Goal: Information Seeking & Learning: Check status

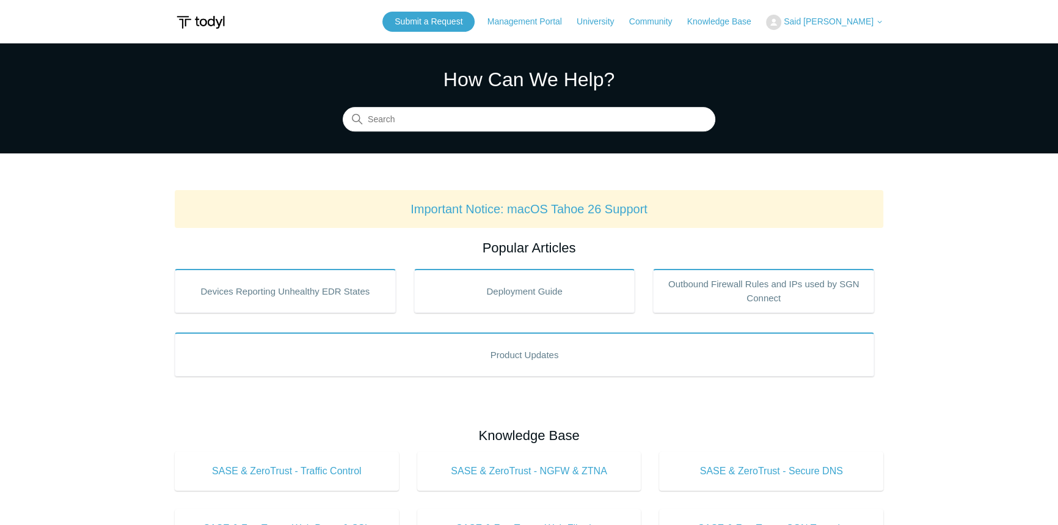
click at [556, 12] on div "Submit a Request Management Portal University Community Knowledge Base Said Yos…" at bounding box center [632, 22] width 501 height 20
click at [546, 16] on link "Management Portal" at bounding box center [530, 21] width 87 height 13
click at [781, 21] on img at bounding box center [773, 22] width 15 height 15
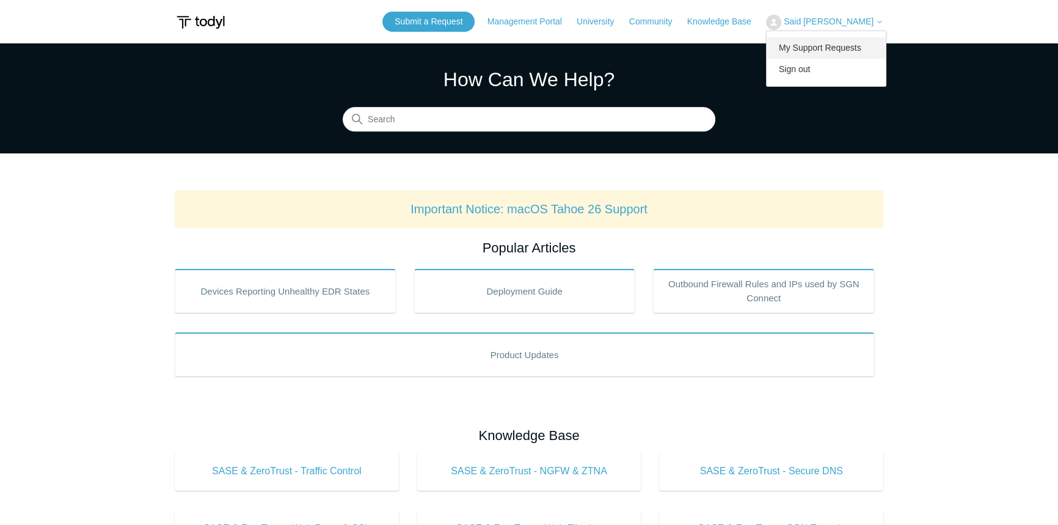
click at [808, 53] on link "My Support Requests" at bounding box center [826, 47] width 119 height 21
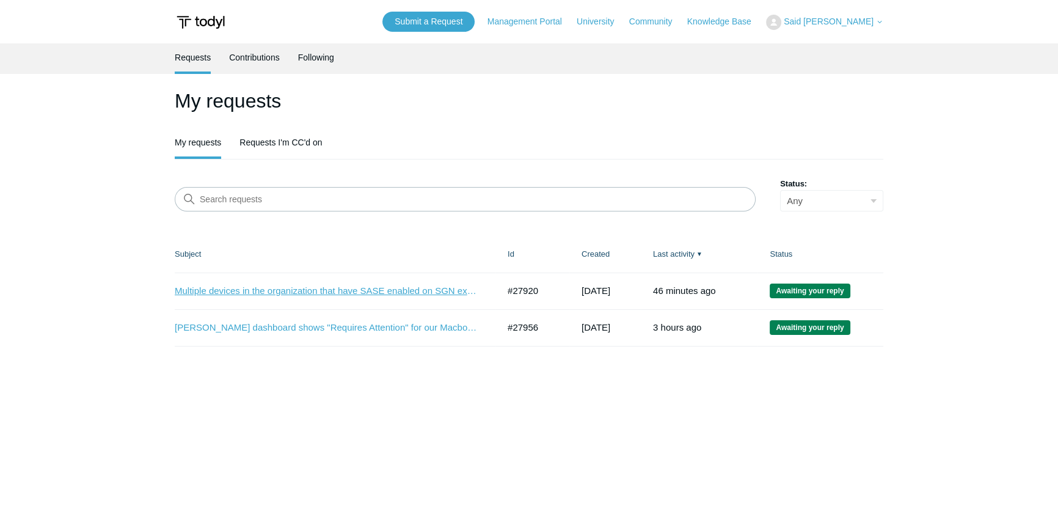
click at [345, 291] on link "Multiple devices in the organization that have SASE enabled on SGN experiencing…" at bounding box center [327, 291] width 305 height 14
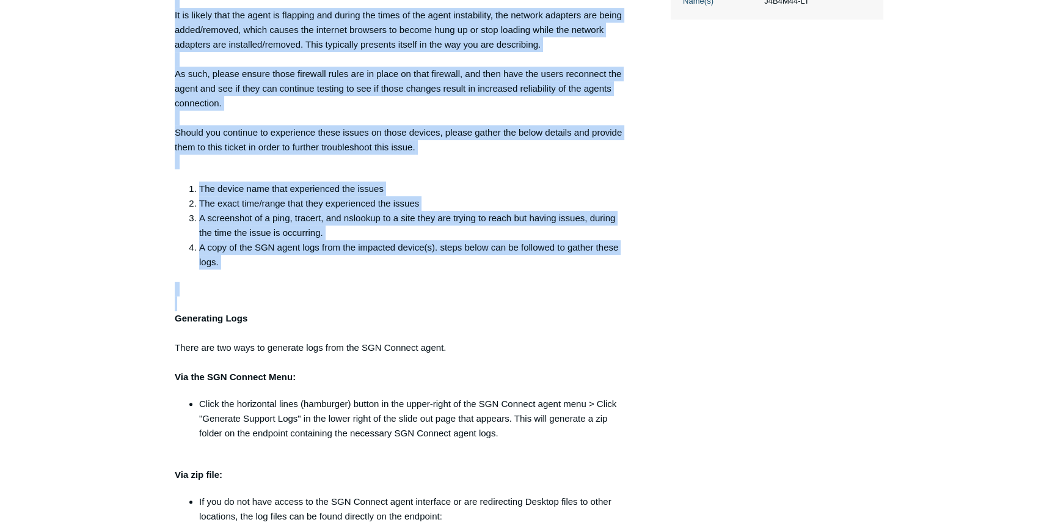
scroll to position [611, 0]
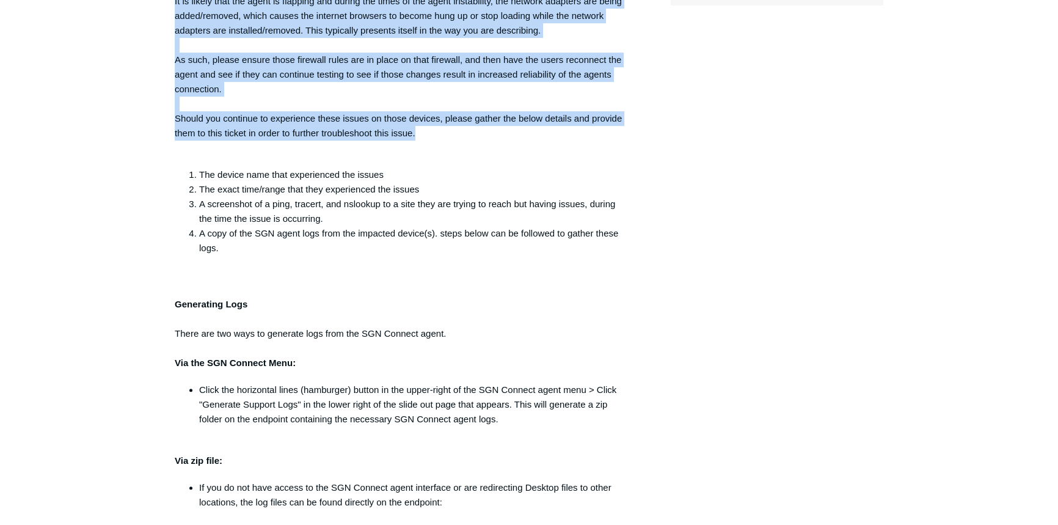
drag, startPoint x: 177, startPoint y: 46, endPoint x: 506, endPoint y: 140, distance: 341.7
click at [506, 140] on div "Good Afternoon Said, Thank you for contacting Todyl support! I do not see any r…" at bounding box center [403, 230] width 456 height 825
copy div "Good Afternoon Said, Thank you for contacting Todyl support! I do not see any r…"
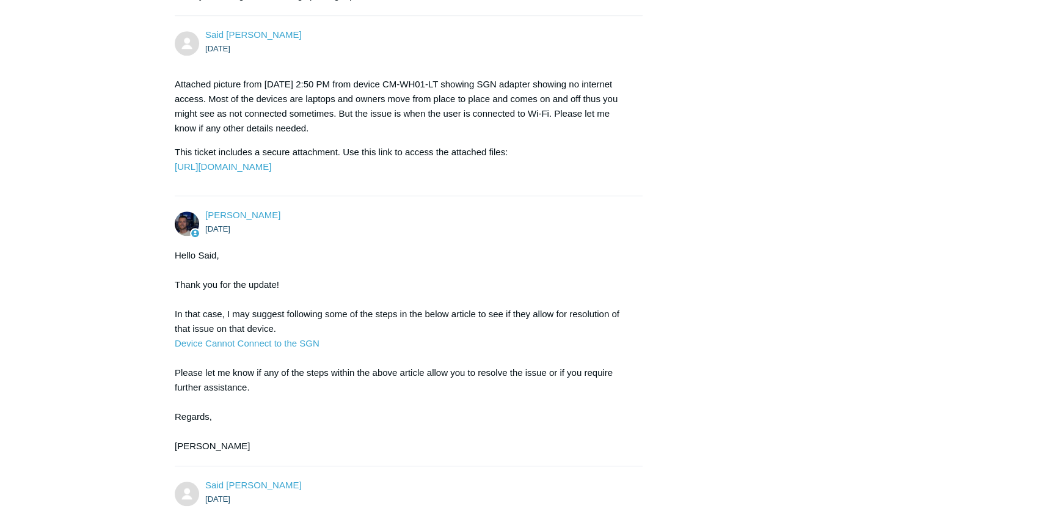
scroll to position [1388, 0]
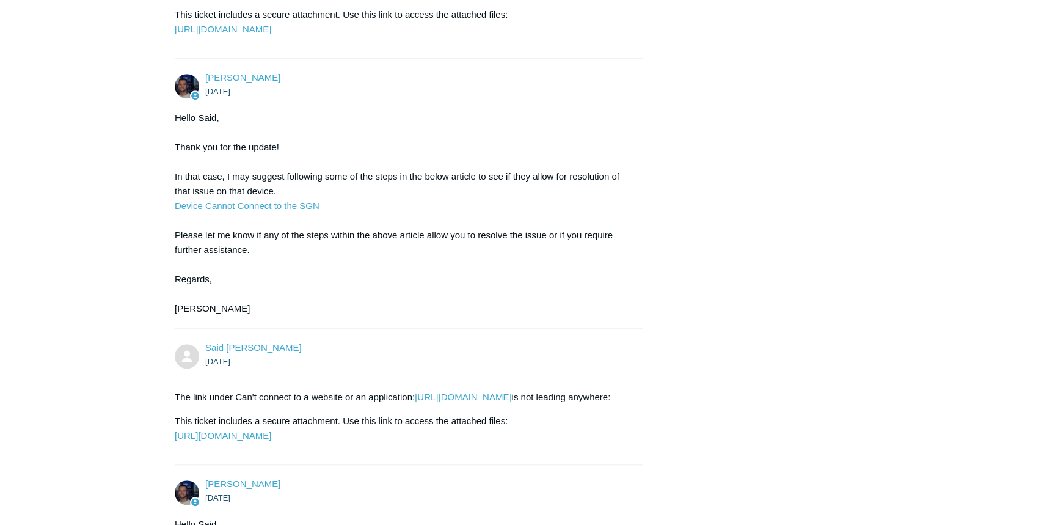
drag, startPoint x: 219, startPoint y: 189, endPoint x: 214, endPoint y: 182, distance: 8.3
click at [219, 189] on div "Hello Said, Thank you for the update! In that case, I may suggest following som…" at bounding box center [403, 213] width 456 height 205
click at [177, 159] on div "Hello Said, Thank you for the update! In that case, I may suggest following som…" at bounding box center [403, 213] width 456 height 205
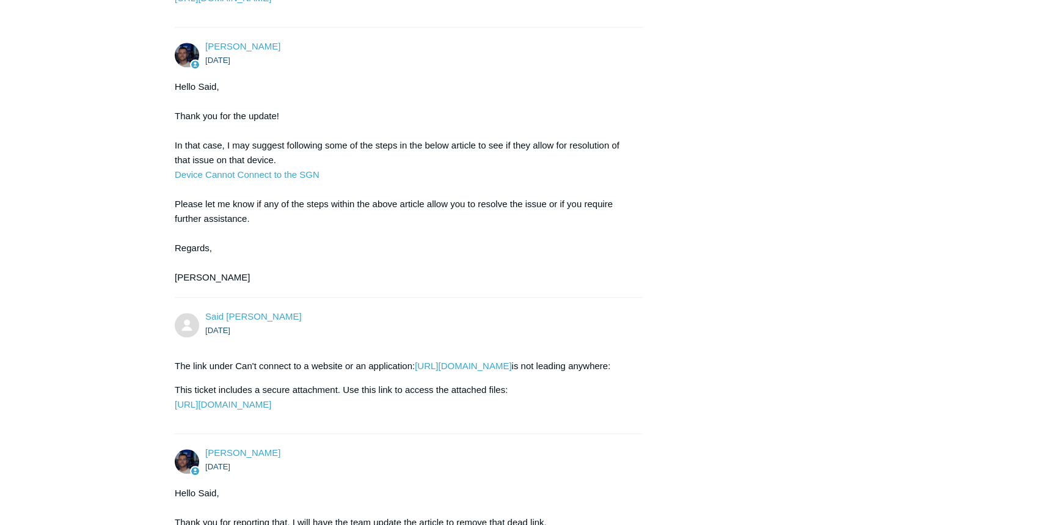
scroll to position [1443, 0]
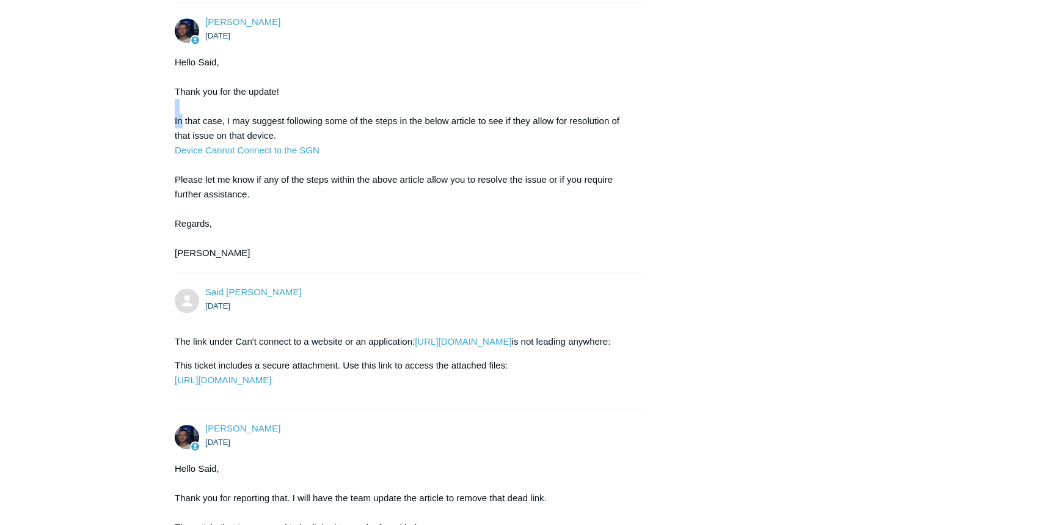
drag, startPoint x: 175, startPoint y: 140, endPoint x: 180, endPoint y: 154, distance: 14.9
click at [180, 154] on div "Hello Said, Thank you for the update! In that case, I may suggest following som…" at bounding box center [403, 157] width 456 height 205
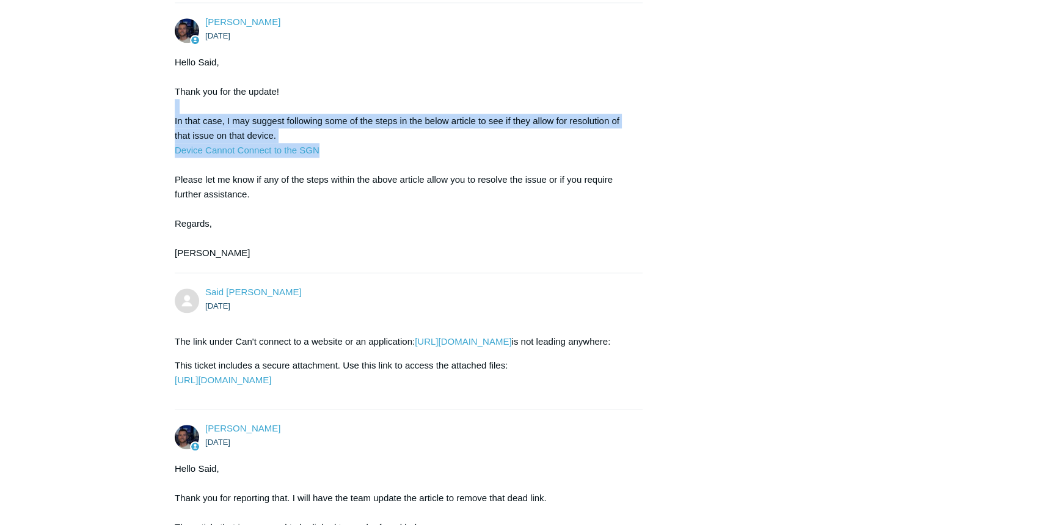
drag, startPoint x: 171, startPoint y: 139, endPoint x: 421, endPoint y: 179, distance: 253.0
copy div "In that case, I may suggest following some of the steps in the below article to…"
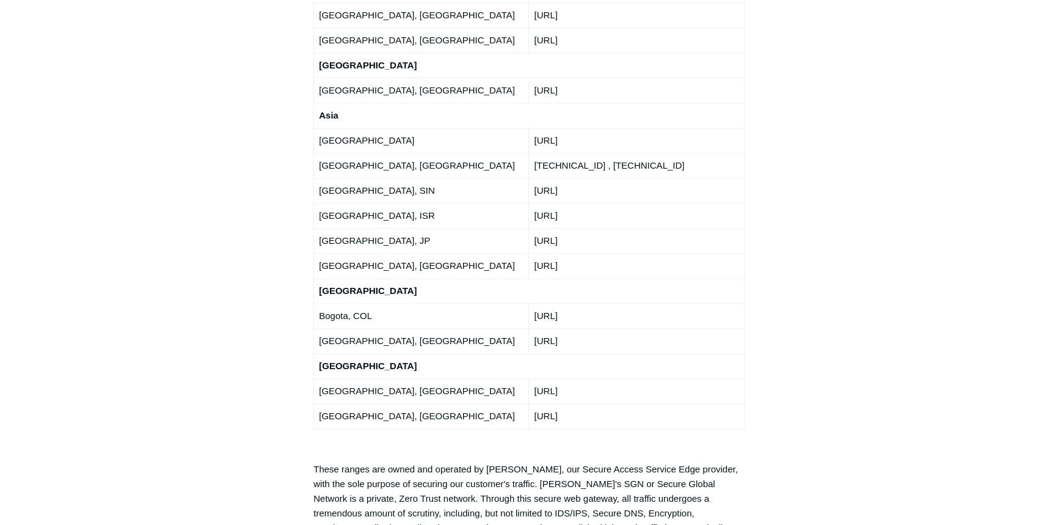
scroll to position [2388, 0]
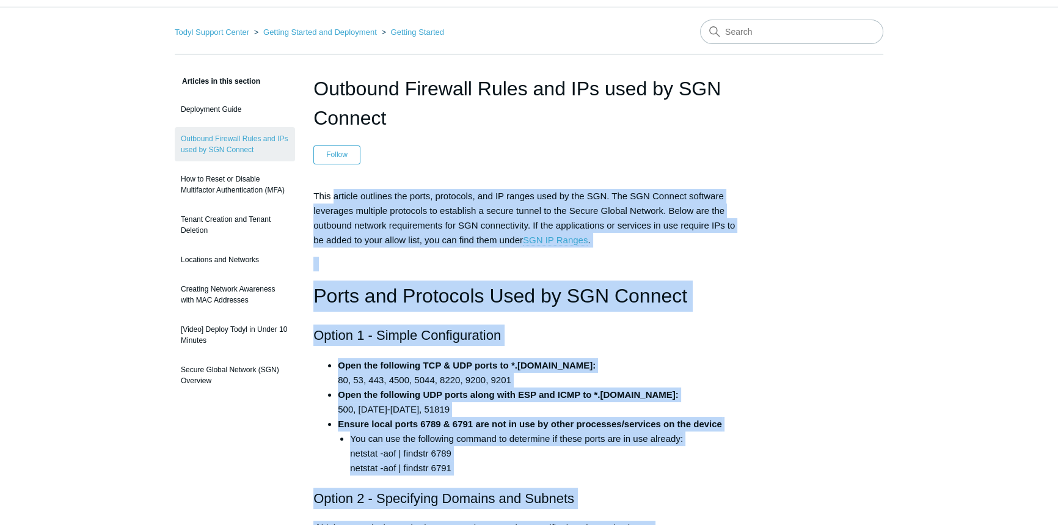
scroll to position [0, 0]
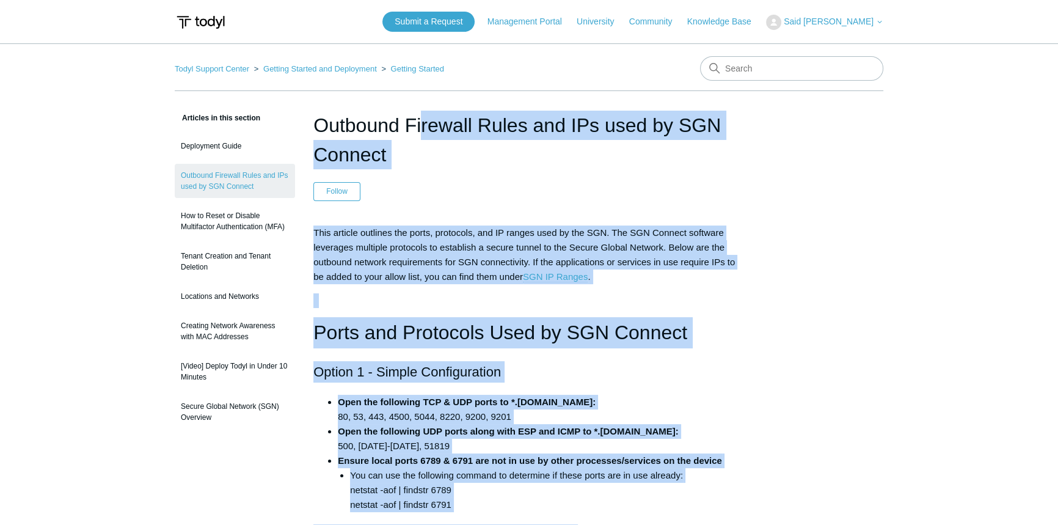
drag, startPoint x: 641, startPoint y: 244, endPoint x: 312, endPoint y: 126, distance: 349.7
copy article "Loremips Dolorsit Ametc adi ELi sedd ei TEM Incidid Utlabo Etd mag aliquaen ad …"
